Goal: Download file/media

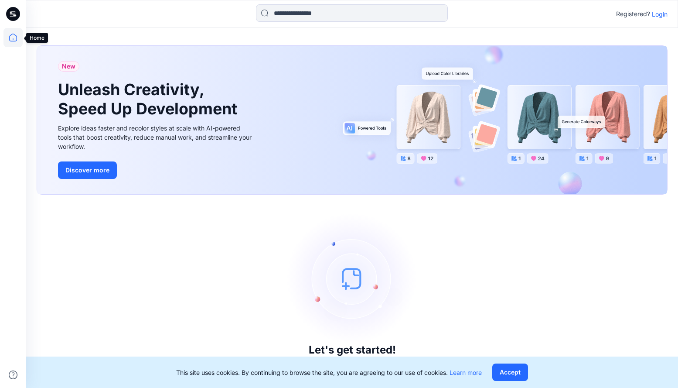
click at [11, 39] on icon at bounding box center [12, 37] width 19 height 19
click at [662, 12] on p "Login" at bounding box center [660, 14] width 16 height 9
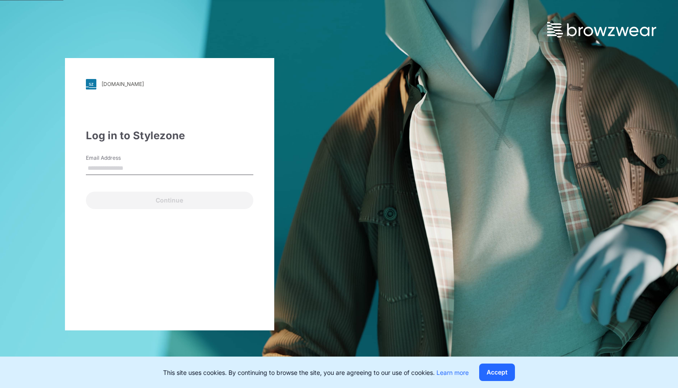
click at [95, 167] on input "Email Address" at bounding box center [169, 168] width 167 height 13
type input "**********"
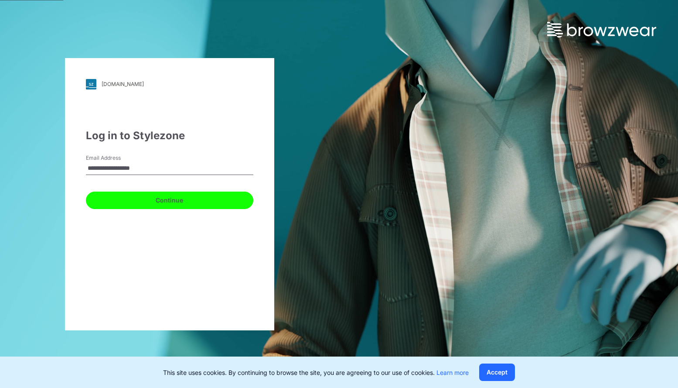
click at [164, 199] on button "Continue" at bounding box center [169, 199] width 167 height 17
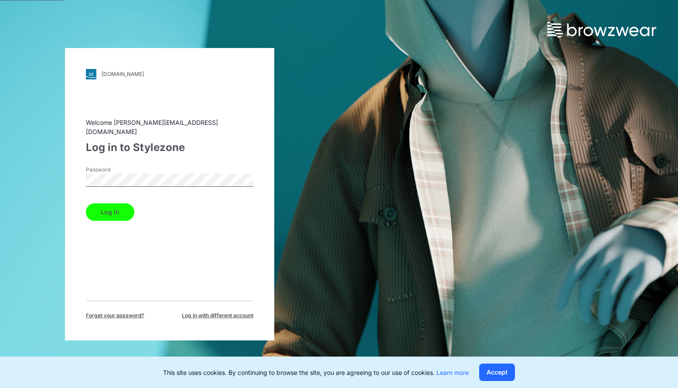
click at [124, 207] on button "Log in" at bounding box center [110, 211] width 48 height 17
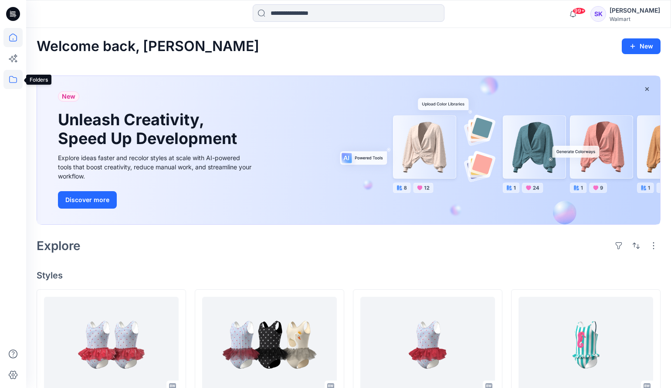
click at [10, 85] on icon at bounding box center [12, 79] width 19 height 19
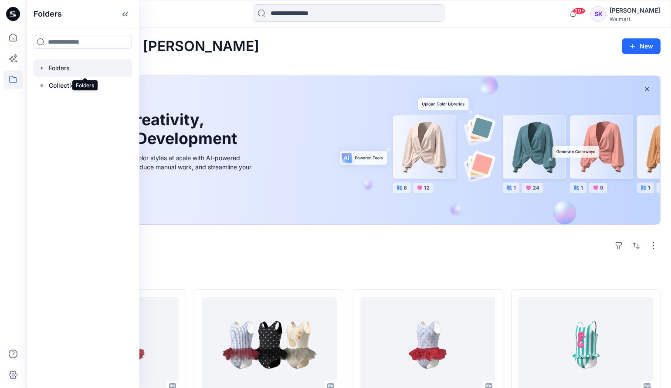
click at [57, 73] on div at bounding box center [82, 67] width 99 height 17
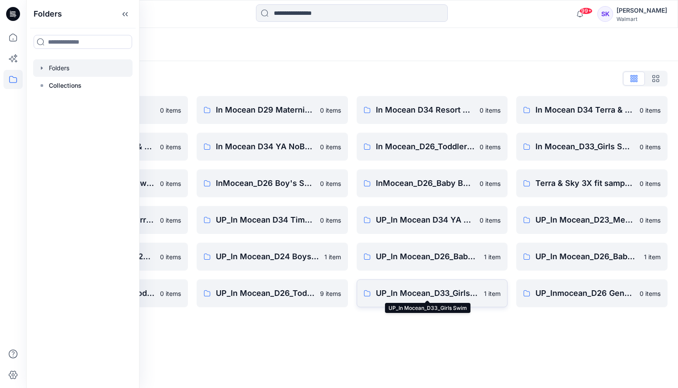
click at [420, 296] on p "UP_In Mocean_D33_Girls Swim" at bounding box center [427, 293] width 103 height 12
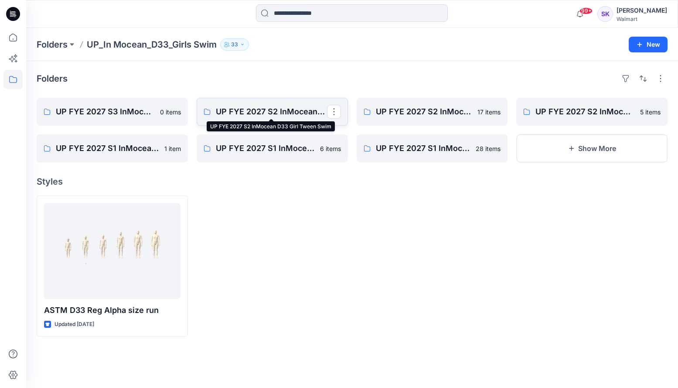
click at [297, 112] on p "UP FYE 2027 S2 InMocean D33 Girl Tween Swim" at bounding box center [271, 111] width 111 height 12
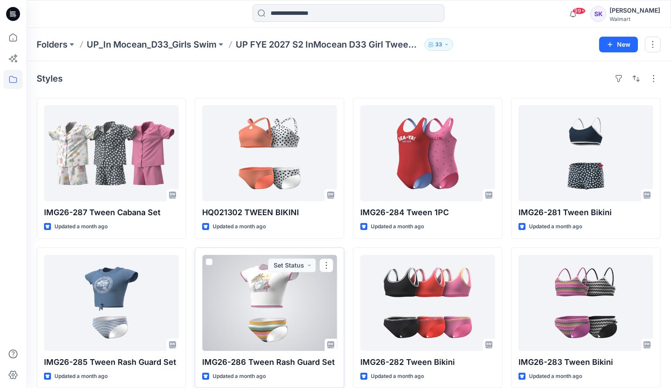
click at [270, 287] on div at bounding box center [269, 303] width 135 height 96
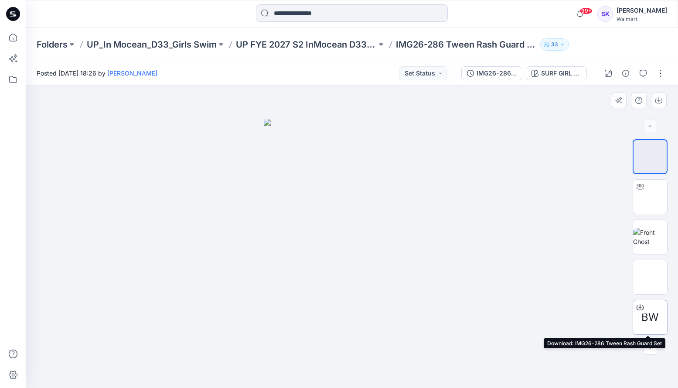
click at [649, 315] on span "BW" at bounding box center [649, 317] width 17 height 16
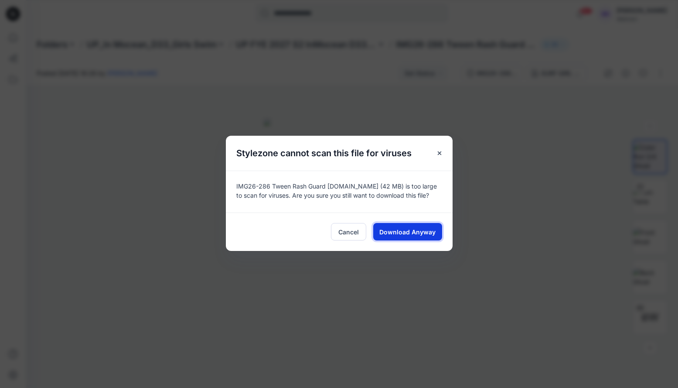
click at [405, 232] on span "Download Anyway" at bounding box center [407, 231] width 56 height 9
